Goal: Task Accomplishment & Management: Use online tool/utility

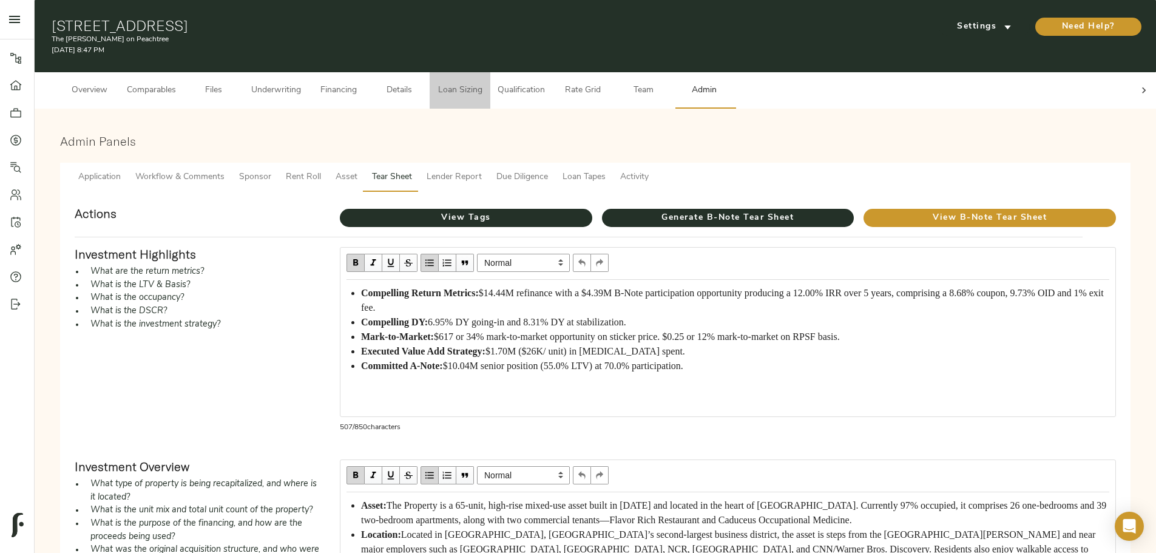
click at [483, 84] on span "Loan Sizing" at bounding box center [460, 90] width 46 height 15
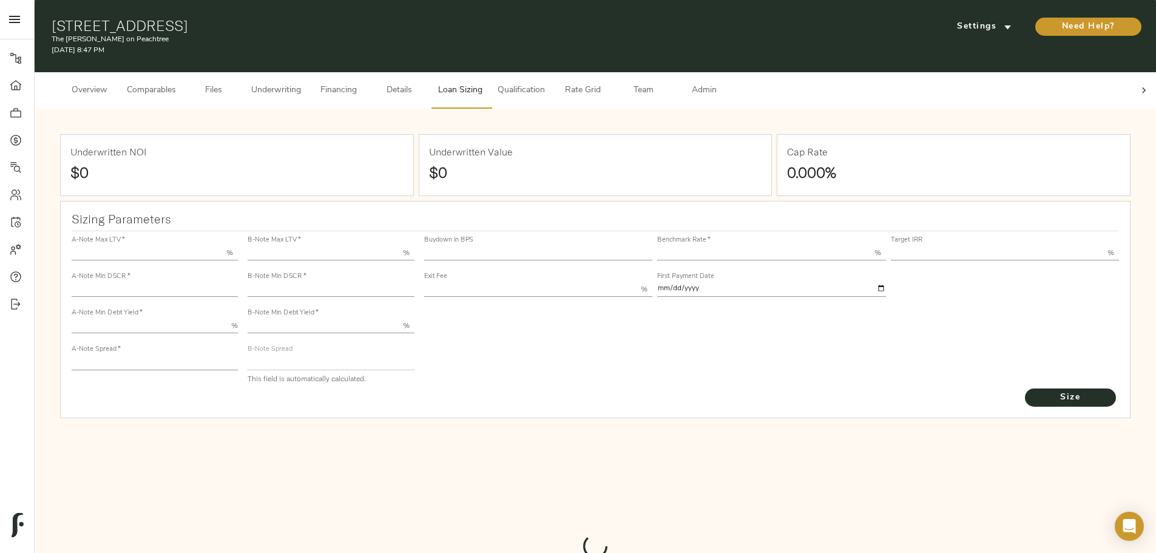
type input "55.000"
type input "1.4"
type input "10.00"
type input "220"
type input "80.000"
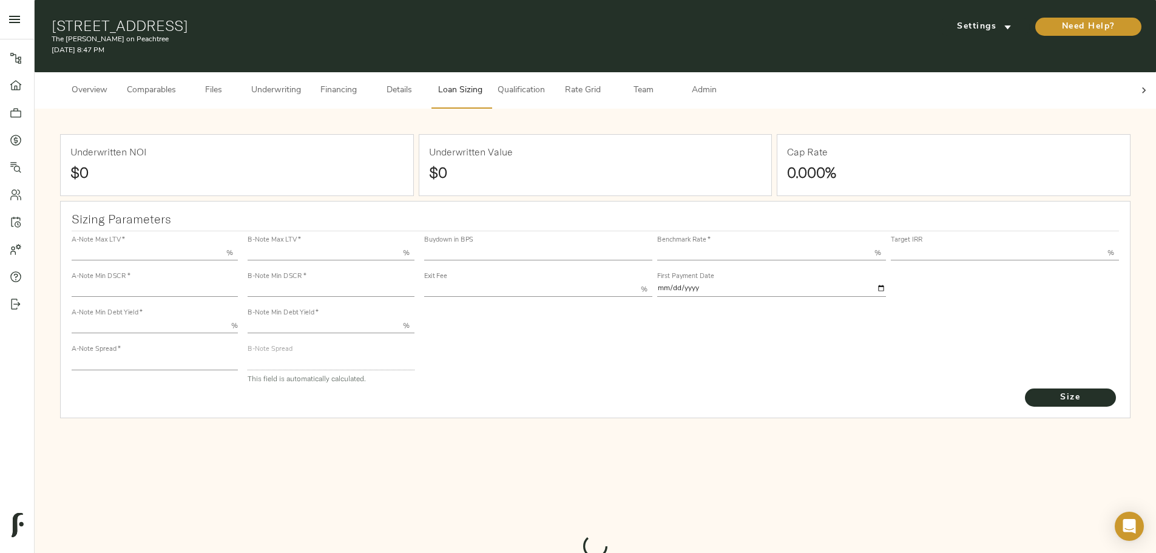
type input "1"
type input "2.00"
type input "554.1922236223195"
type input "53"
type input "3.66"
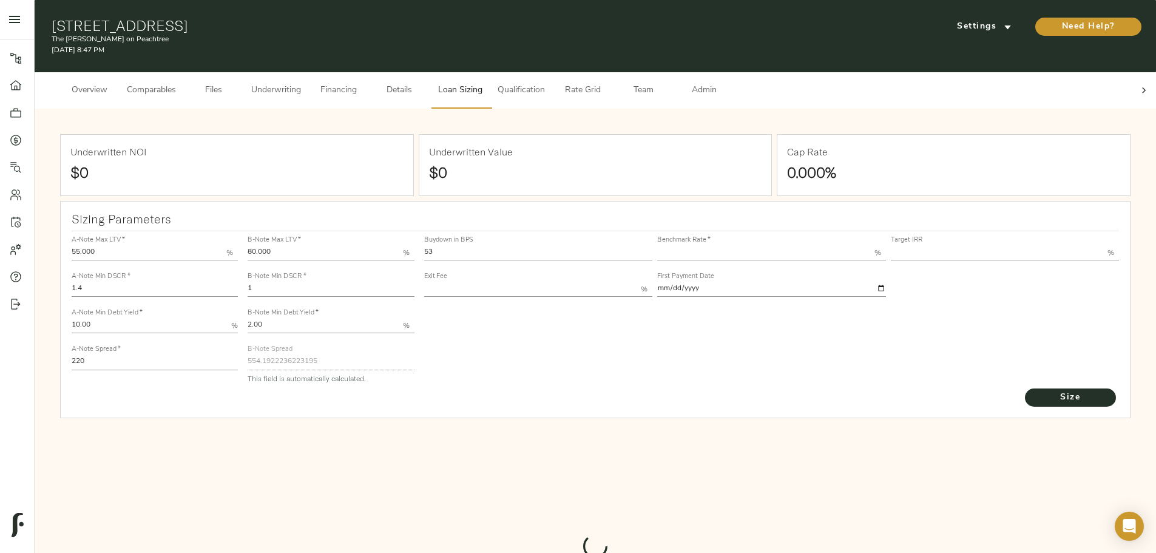
type input "13.00"
type input "1.00"
type input "[DATE]"
